Goal: Find specific page/section: Find specific page/section

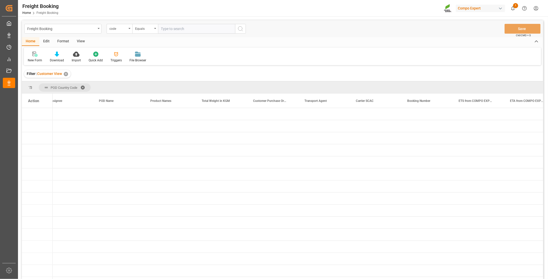
scroll to position [0, 114]
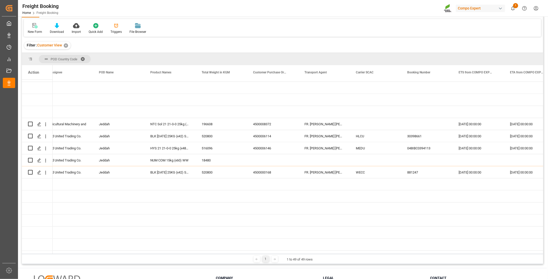
click at [536, 7] on html "Created by potrace 1.15, written by [PERSON_NAME] [DATE]-[DATE] Created by potr…" at bounding box center [274, 139] width 548 height 279
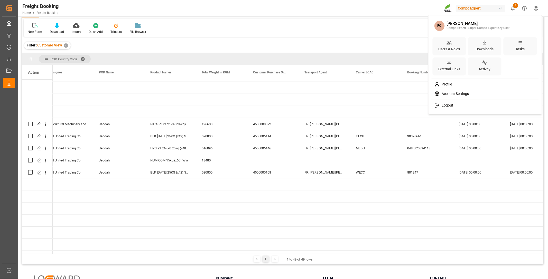
click at [536, 7] on html "Created by potrace 1.15, written by [PERSON_NAME] [DATE]-[DATE] Created by potr…" at bounding box center [274, 139] width 548 height 279
click at [451, 45] on icon at bounding box center [449, 42] width 5 height 5
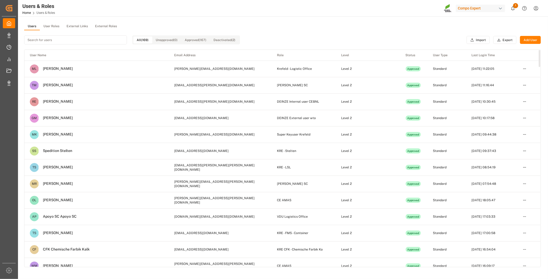
click at [50, 25] on button "User Roles" at bounding box center [51, 27] width 23 height 8
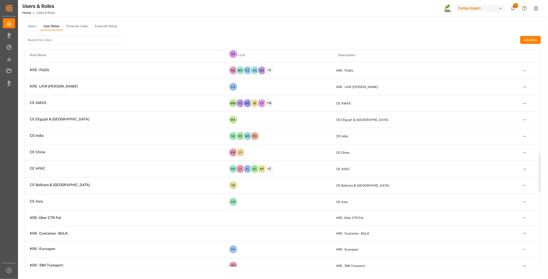
scroll to position [564, 0]
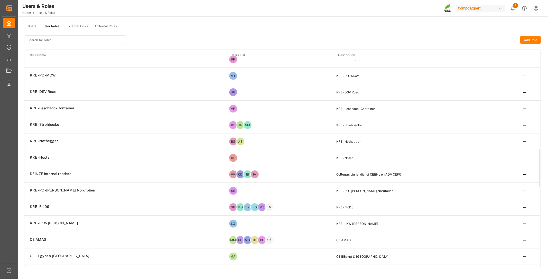
click at [40, 241] on span "CE AMAS" at bounding box center [38, 240] width 16 height 5
click at [76, 26] on button "External Links" at bounding box center [77, 27] width 29 height 8
